Goal: Task Accomplishment & Management: Manage account settings

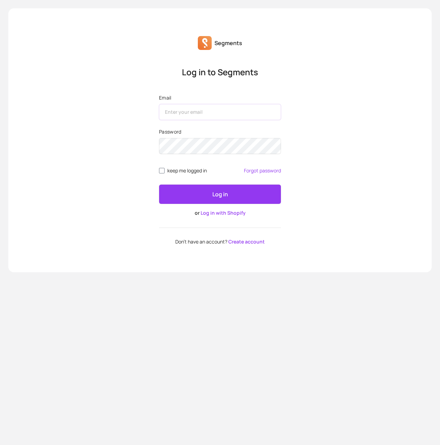
click at [218, 106] on input "Email" at bounding box center [220, 112] width 122 height 16
type input "clayton@tresl.co"
click at [159, 184] on button "Log in" at bounding box center [220, 193] width 122 height 19
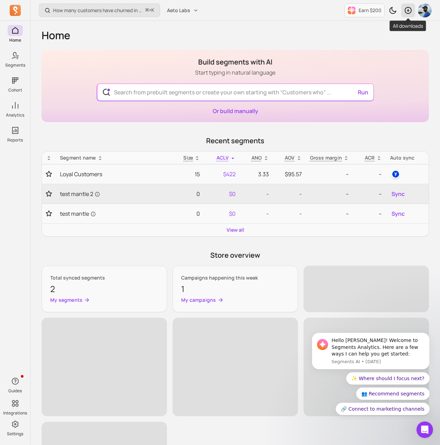
click at [408, 10] on icon "button" at bounding box center [408, 10] width 8 height 8
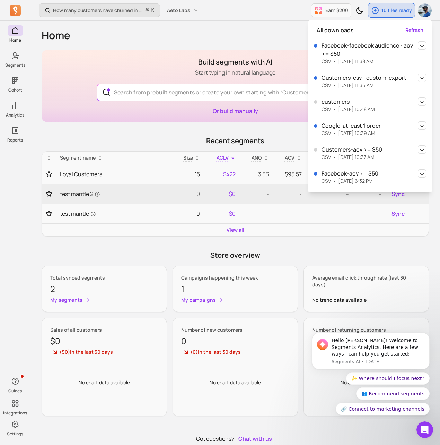
click at [421, 45] on icon "button" at bounding box center [422, 45] width 8 height 8
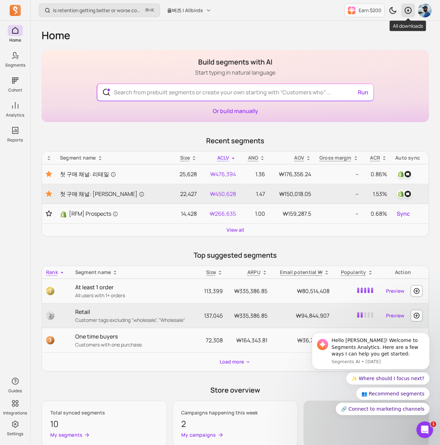
click at [409, 11] on icon "button" at bounding box center [408, 10] width 8 height 8
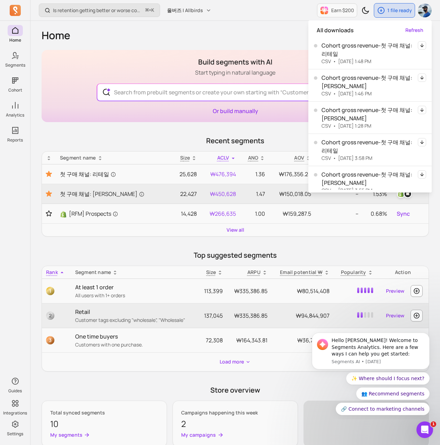
click at [422, 45] on icon "button" at bounding box center [421, 45] width 3 height 4
